Goal: Navigation & Orientation: Find specific page/section

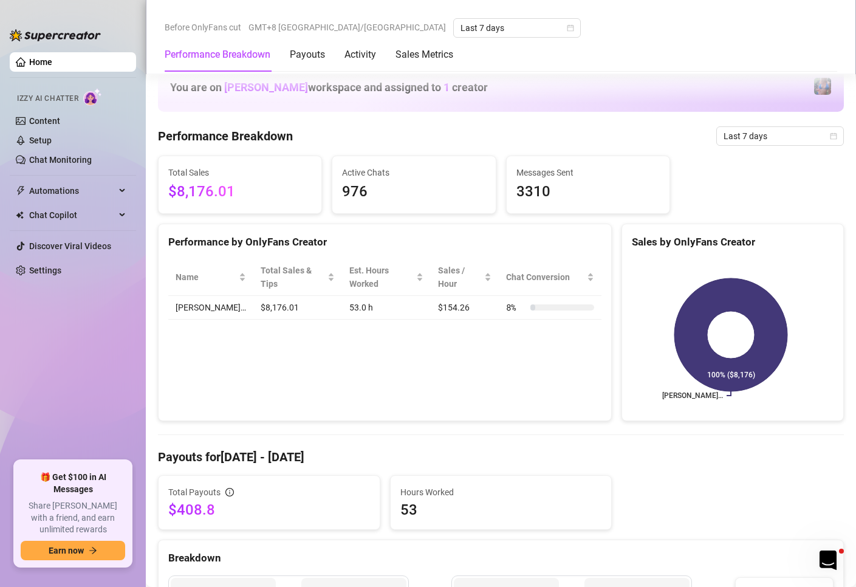
scroll to position [486, 0]
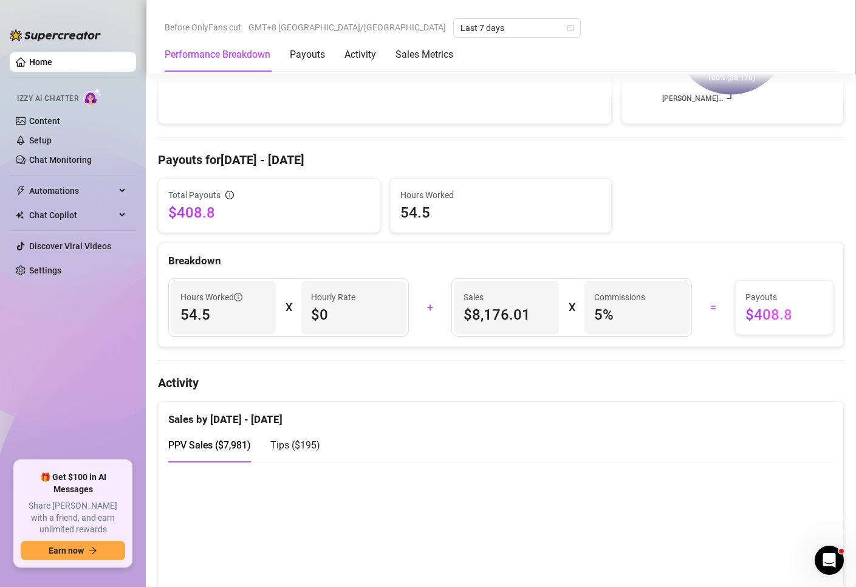
scroll to position [486, 0]
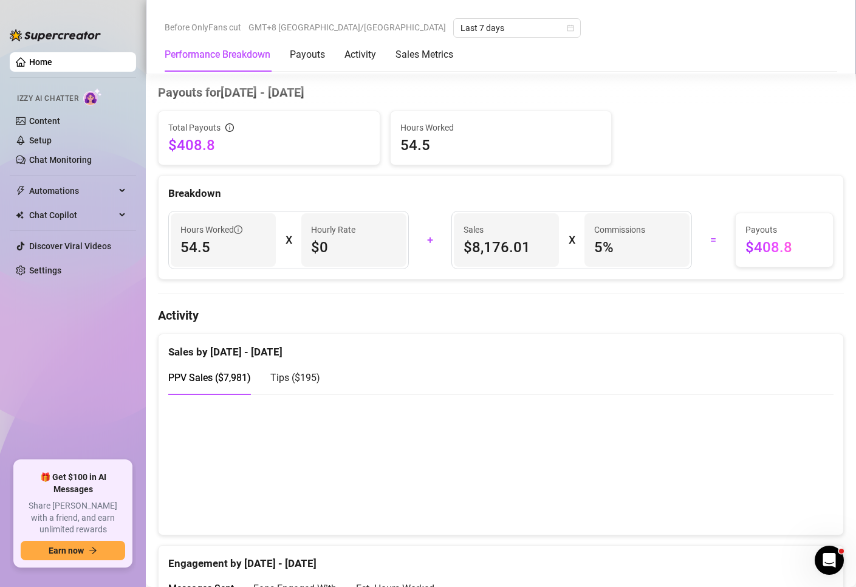
scroll to position [486, 0]
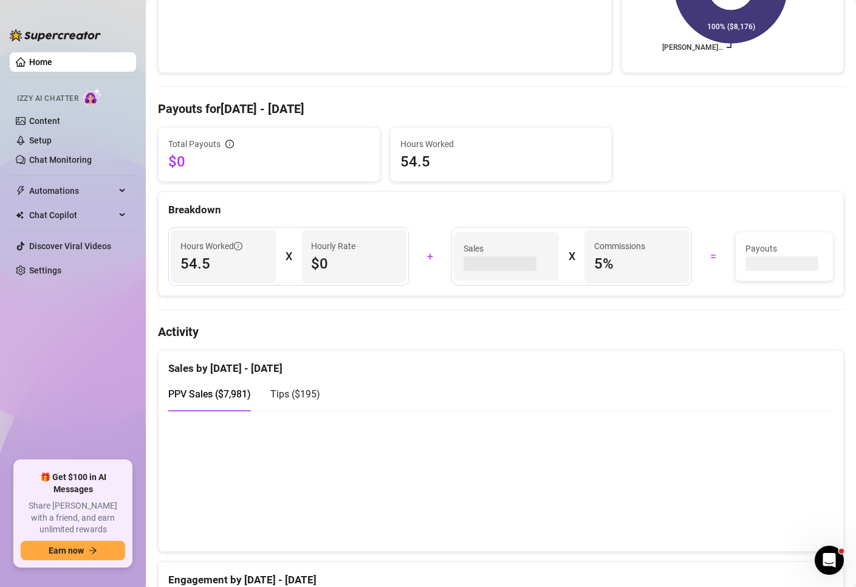
scroll to position [365, 0]
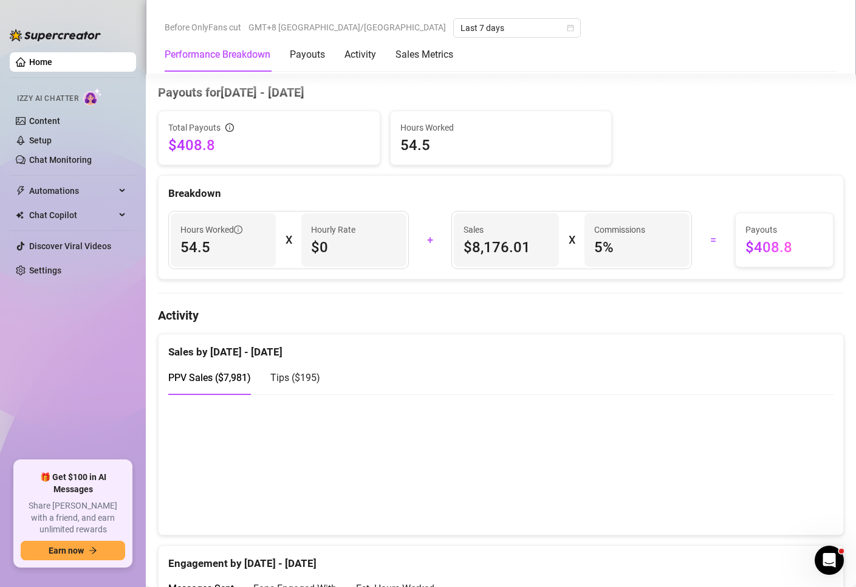
click at [626, 55] on div "Performance Breakdown Payouts Activity Sales Metrics" at bounding box center [501, 55] width 673 height 34
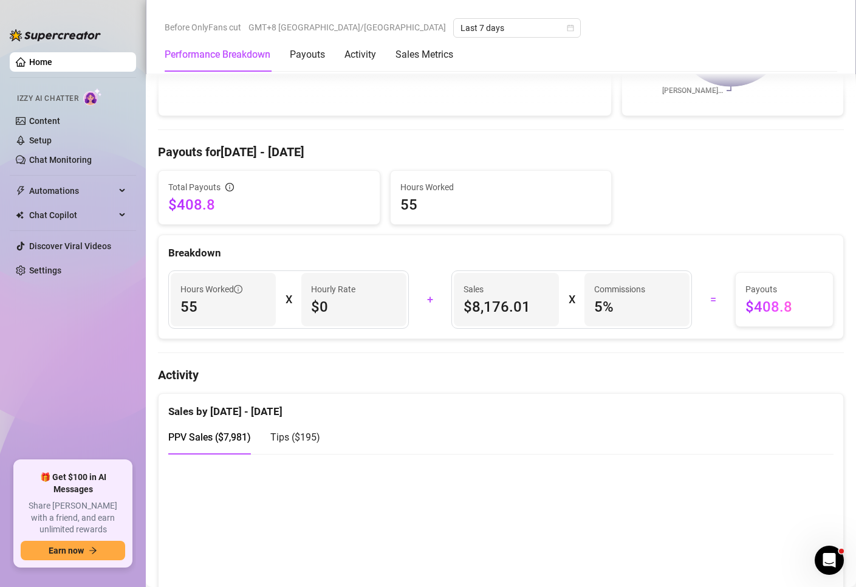
scroll to position [425, 0]
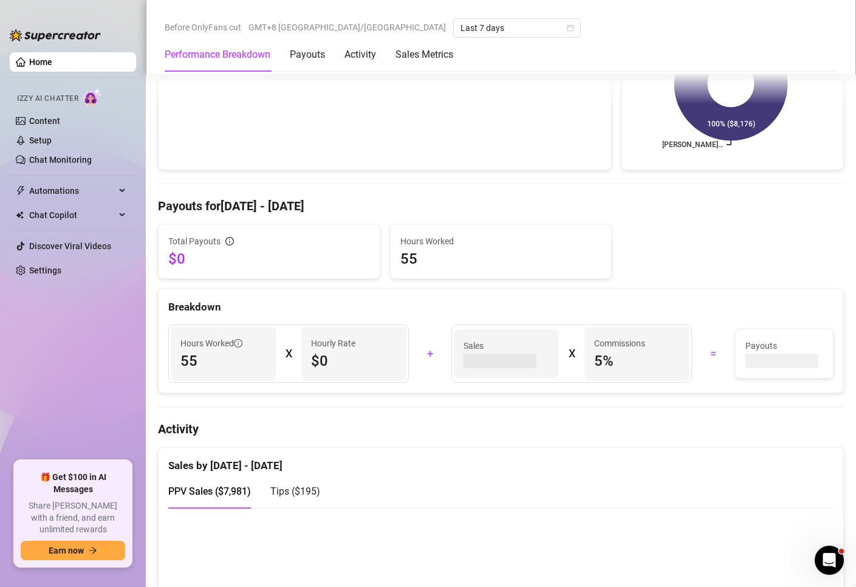
scroll to position [365, 0]
